Goal: Browse casually

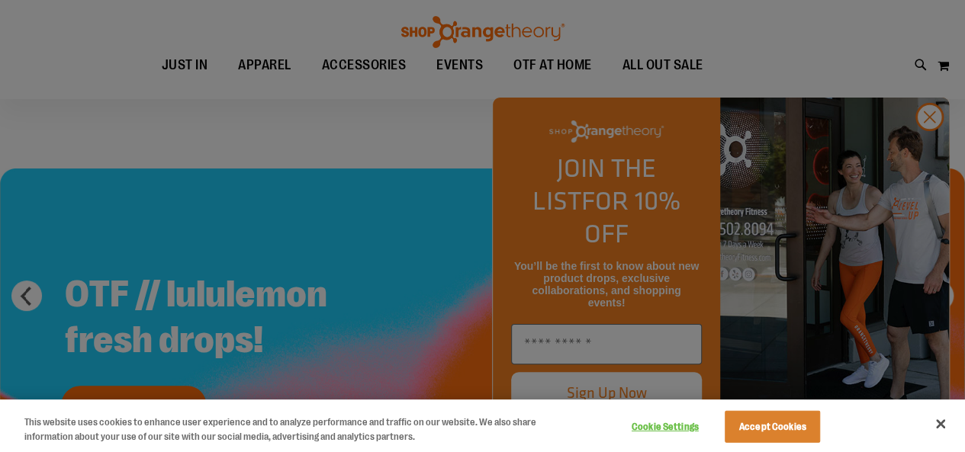
scroll to position [180, 0]
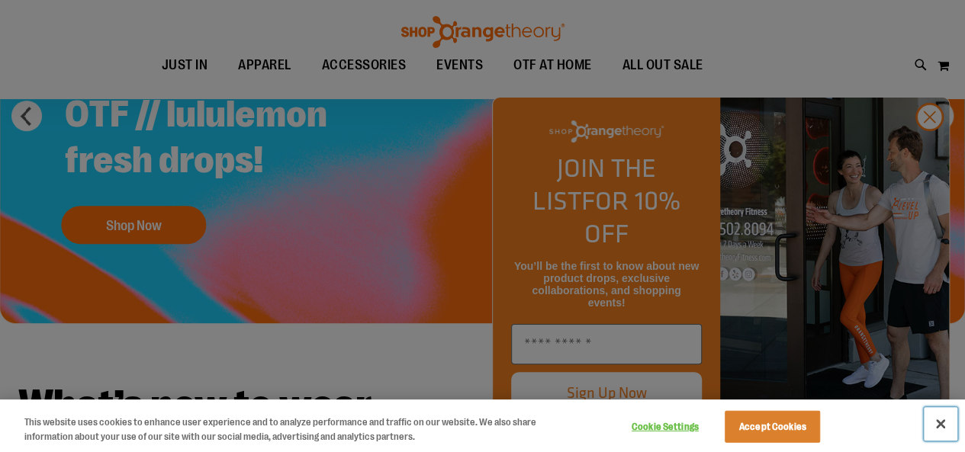
click at [953, 424] on button "Close" at bounding box center [940, 424] width 34 height 34
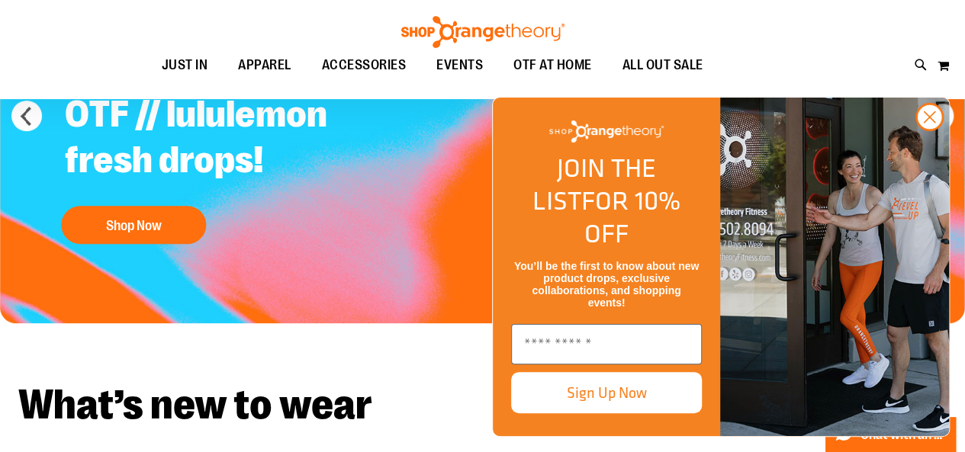
click at [929, 169] on img "FLYOUT Form" at bounding box center [834, 267] width 229 height 339
click at [932, 130] on circle "Close dialog" at bounding box center [928, 116] width 25 height 25
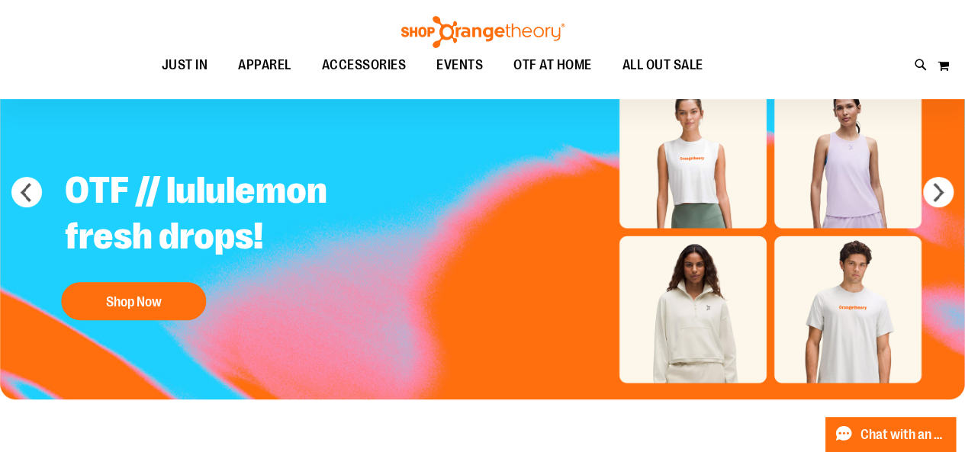
scroll to position [0, 0]
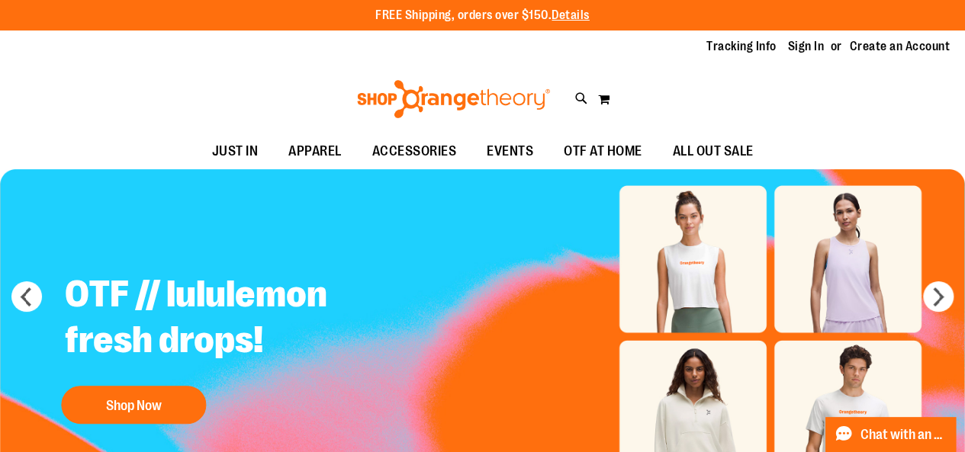
click at [483, 97] on img at bounding box center [453, 99] width 197 height 38
